Goal: Transaction & Acquisition: Book appointment/travel/reservation

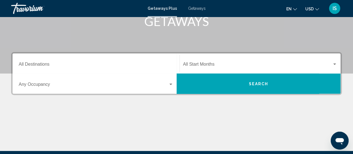
scroll to position [97, 0]
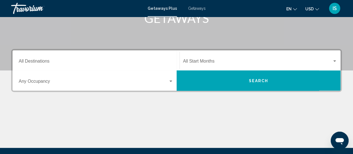
click at [171, 83] on div "Search widget" at bounding box center [170, 81] width 5 height 4
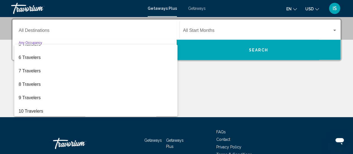
scroll to position [63, 0]
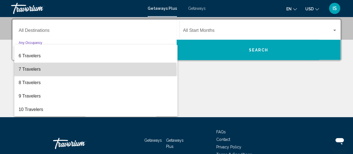
click at [95, 71] on span "7 Travelers" at bounding box center [96, 69] width 155 height 13
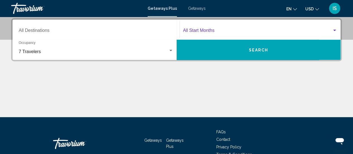
click at [200, 30] on span "Search widget" at bounding box center [257, 31] width 149 height 5
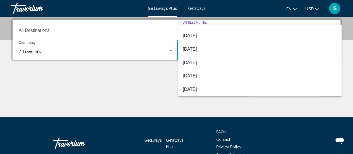
scroll to position [45, 0]
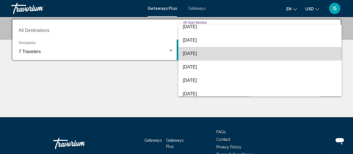
click at [262, 55] on span "[DATE]" at bounding box center [260, 53] width 154 height 13
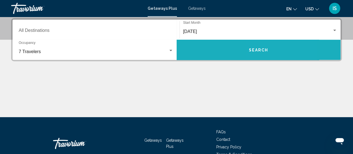
click at [262, 55] on button "Search" at bounding box center [259, 50] width 164 height 20
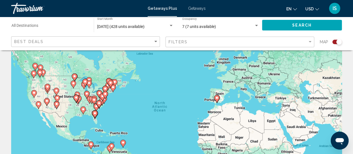
scroll to position [20, 0]
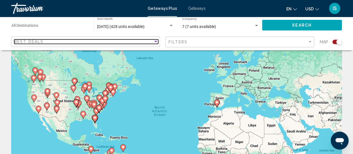
click at [124, 42] on div "Best Deals" at bounding box center [83, 41] width 139 height 4
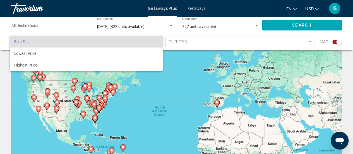
click at [192, 41] on div at bounding box center [176, 77] width 353 height 154
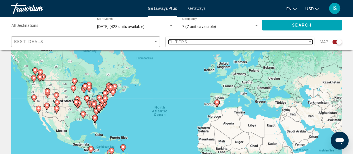
click at [192, 41] on div "Filters" at bounding box center [238, 42] width 139 height 4
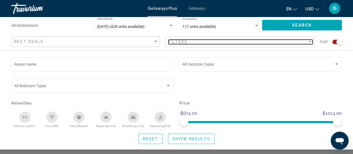
scroll to position [87, 0]
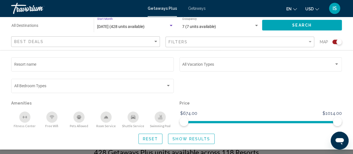
click at [141, 27] on span "[DATE] (428 units available)" at bounding box center [120, 26] width 47 height 4
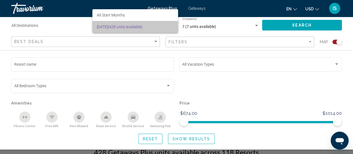
click at [141, 27] on span "[DATE] (428 units available)" at bounding box center [135, 27] width 77 height 12
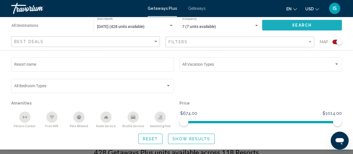
click at [289, 23] on button "Search" at bounding box center [302, 25] width 80 height 10
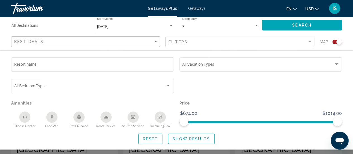
scroll to position [224, 0]
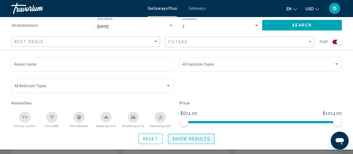
click at [193, 139] on span "Show Results" at bounding box center [191, 138] width 38 height 4
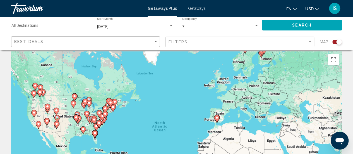
scroll to position [0, 0]
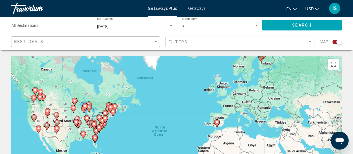
click at [256, 23] on div "7 Occupancy Any Occupancy" at bounding box center [220, 25] width 77 height 15
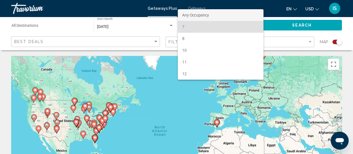
click at [348, 23] on div at bounding box center [176, 77] width 353 height 154
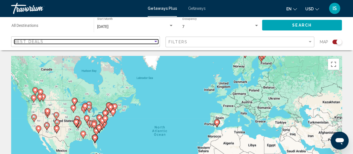
click at [149, 41] on div "Best Deals" at bounding box center [83, 41] width 139 height 4
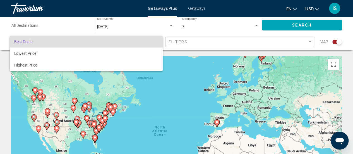
click at [149, 41] on span "Best Deals" at bounding box center [86, 42] width 144 height 12
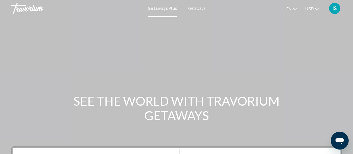
click at [162, 10] on span "Getaways Plus" at bounding box center [162, 8] width 29 height 4
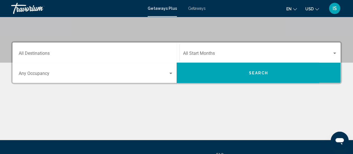
scroll to position [109, 0]
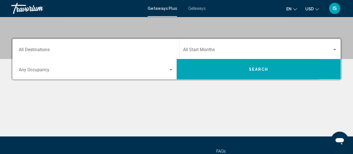
click at [156, 46] on div "Destination All Destinations" at bounding box center [96, 49] width 155 height 18
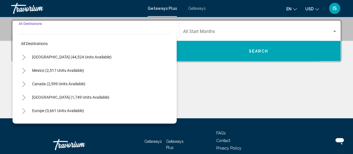
scroll to position [128, 0]
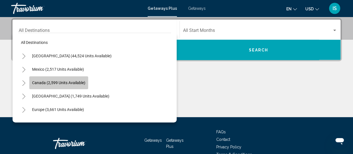
click at [88, 80] on button "Canada (2,599 units available)" at bounding box center [58, 82] width 59 height 13
type input "**********"
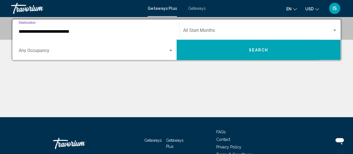
click at [222, 34] on span "Search widget" at bounding box center [257, 31] width 149 height 5
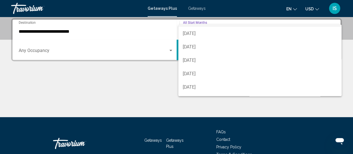
scroll to position [22, 0]
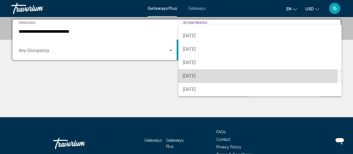
click at [248, 75] on span "[DATE]" at bounding box center [260, 75] width 154 height 13
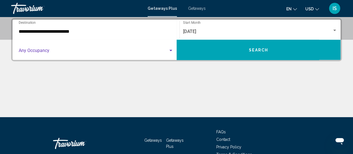
click at [170, 51] on div "Search widget" at bounding box center [170, 50] width 5 height 4
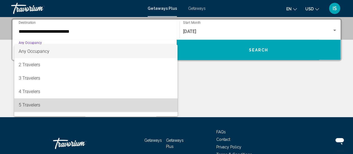
click at [125, 107] on span "5 Travelers" at bounding box center [96, 104] width 155 height 13
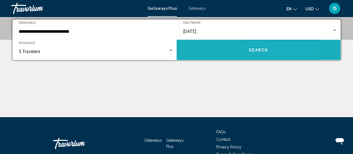
click at [270, 52] on button "Search" at bounding box center [259, 50] width 164 height 20
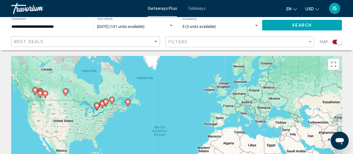
click at [128, 102] on image "Main content" at bounding box center [127, 101] width 3 height 3
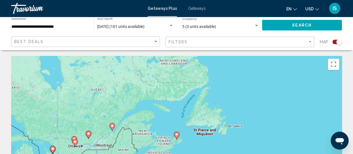
click at [256, 24] on div "Search widget" at bounding box center [256, 25] width 5 height 4
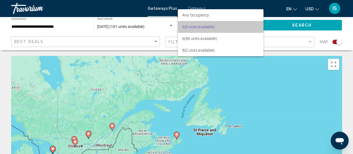
click at [241, 26] on span "5 (3 units available)" at bounding box center [220, 27] width 77 height 12
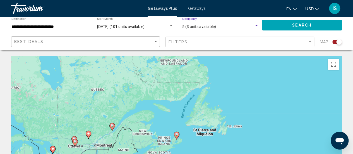
click at [204, 28] on span "5 (3 units available)" at bounding box center [199, 26] width 34 height 4
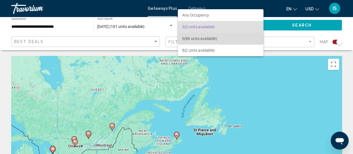
click at [206, 39] on span "6 (96 units available)" at bounding box center [220, 39] width 77 height 12
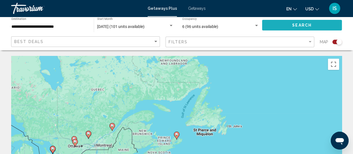
click at [289, 25] on button "Search" at bounding box center [302, 25] width 80 height 10
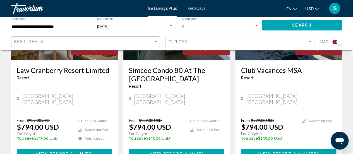
scroll to position [893, 0]
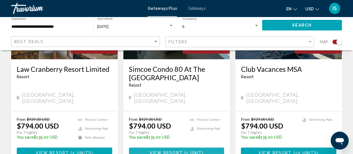
click at [186, 150] on span "1 unit" at bounding box center [194, 152] width 16 height 4
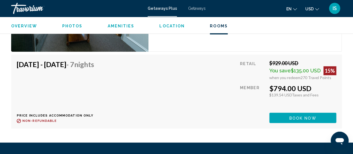
scroll to position [1158, 0]
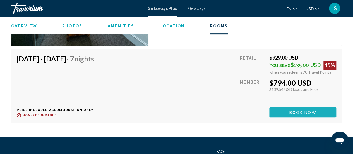
click at [322, 111] on button "Book now" at bounding box center [302, 112] width 67 height 10
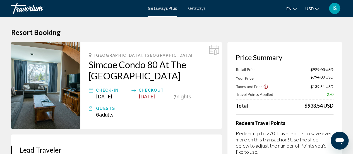
click at [155, 96] on span "[DATE]" at bounding box center [147, 97] width 16 height 6
click at [149, 90] on div "Checkout" at bounding box center [155, 90] width 32 height 7
click at [200, 8] on span "Getaways" at bounding box center [197, 8] width 18 height 4
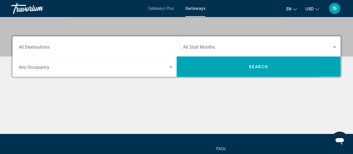
scroll to position [112, 0]
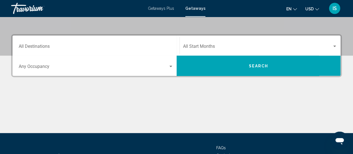
click at [236, 44] on div "Start Month All Start Months" at bounding box center [260, 46] width 154 height 18
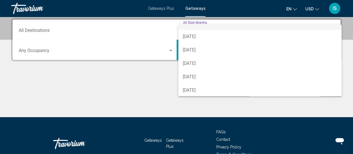
scroll to position [11, 0]
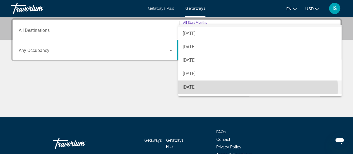
click at [227, 88] on span "[DATE]" at bounding box center [260, 86] width 154 height 13
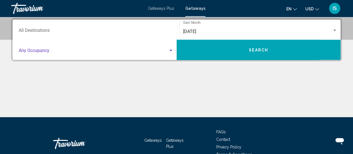
click at [137, 50] on span "Search widget" at bounding box center [94, 51] width 150 height 5
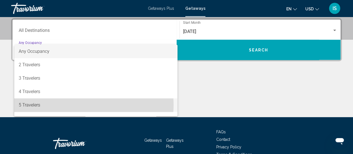
click at [90, 105] on span "5 Travelers" at bounding box center [96, 104] width 155 height 13
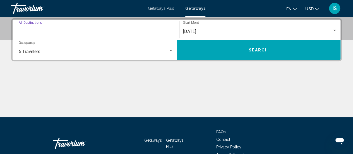
click at [97, 30] on input "Destination All Destinations" at bounding box center [96, 31] width 155 height 5
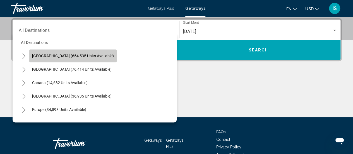
click at [92, 54] on span "[GEOGRAPHIC_DATA] (654,535 units available)" at bounding box center [73, 56] width 82 height 4
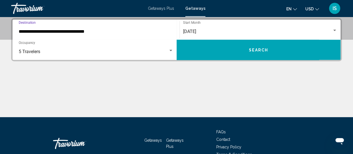
click at [112, 33] on input "**********" at bounding box center [96, 31] width 155 height 5
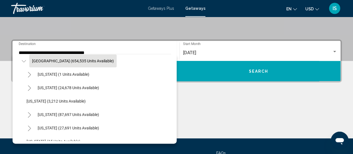
scroll to position [0, 0]
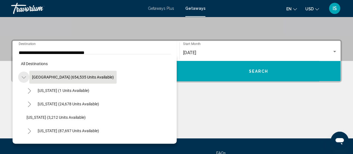
click at [22, 76] on icon "Toggle United States (654,535 units available)" at bounding box center [24, 78] width 4 height 6
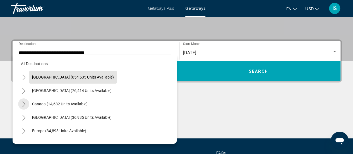
click at [23, 106] on icon "Toggle Canada (14,682 units available)" at bounding box center [23, 104] width 3 height 6
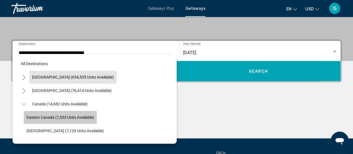
click at [44, 118] on span "Eastern Canada (7,553 units available)" at bounding box center [61, 117] width 68 height 4
type input "**********"
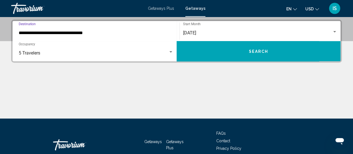
scroll to position [128, 0]
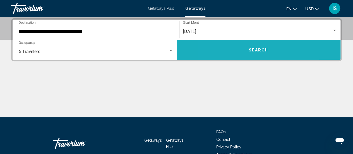
click at [234, 50] on button "Search" at bounding box center [259, 50] width 164 height 20
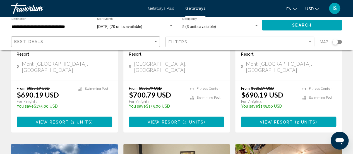
scroll to position [140, 0]
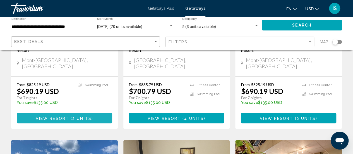
click at [85, 114] on button "View Resort ( 2 units )" at bounding box center [64, 118] width 95 height 10
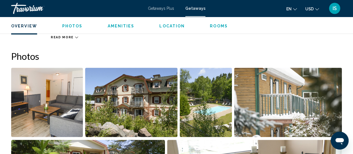
scroll to position [328, 0]
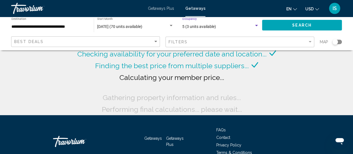
click at [193, 26] on span "5 (3 units available)" at bounding box center [199, 26] width 34 height 4
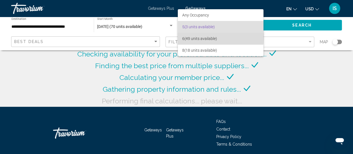
click at [193, 37] on span "6 (49 units available)" at bounding box center [220, 39] width 77 height 12
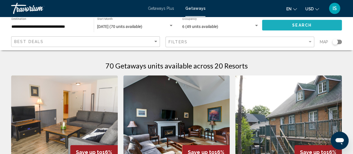
click at [287, 24] on button "Search" at bounding box center [302, 25] width 80 height 10
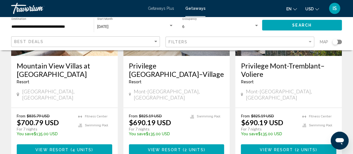
scroll to position [99, 0]
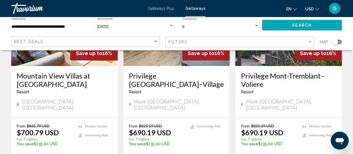
click at [294, 93] on div "Resort - This is an adults only resort" at bounding box center [288, 92] width 95 height 4
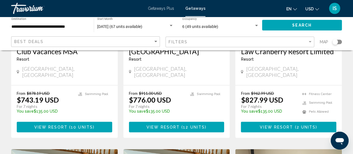
scroll to position [325, 0]
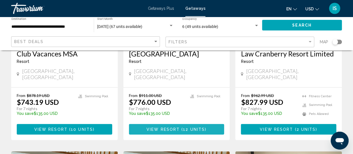
click at [177, 127] on span "View Resort" at bounding box center [163, 129] width 33 height 4
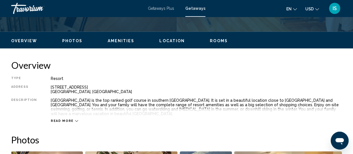
scroll to position [251, 0]
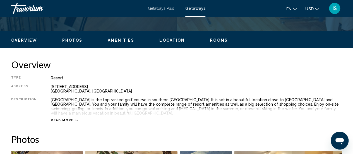
click at [177, 117] on div "Read more" at bounding box center [196, 114] width 291 height 15
click at [63, 120] on span "Read more" at bounding box center [62, 120] width 23 height 4
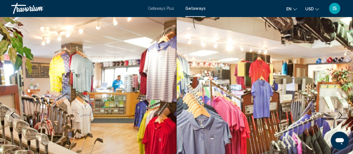
scroll to position [0, 0]
